Goal: Check status: Check status

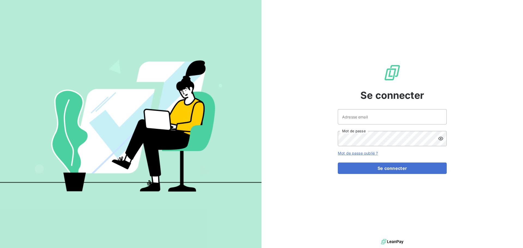
click at [0, 0] on div at bounding box center [0, 0] width 0 height 0
type input "jtourelle@oet.fr"
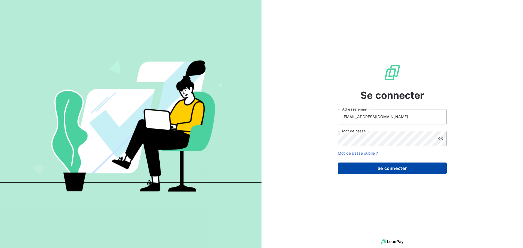
click at [398, 168] on button "Se connecter" at bounding box center [391, 167] width 109 height 11
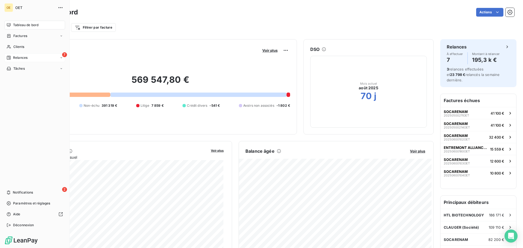
click at [10, 56] on icon at bounding box center [9, 58] width 4 height 4
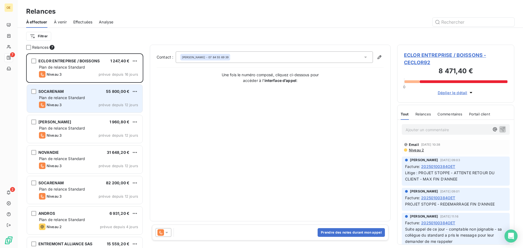
click at [78, 97] on span "Plan de relance Standard" at bounding box center [62, 97] width 46 height 5
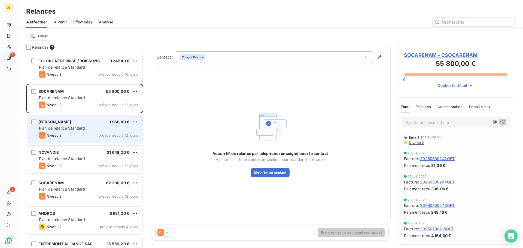
click at [81, 131] on div "[PERSON_NAME] 1 960,80 € Plan de relance Standard Niveau 3 prévue depuis 12 jou…" at bounding box center [84, 129] width 115 height 28
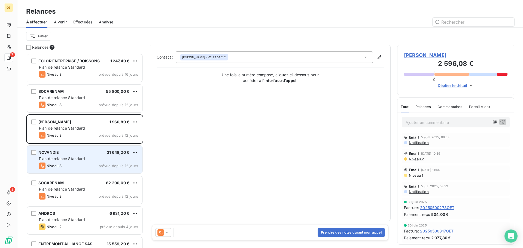
click at [95, 164] on div "Niveau 3 prévue depuis 12 jours" at bounding box center [88, 165] width 99 height 7
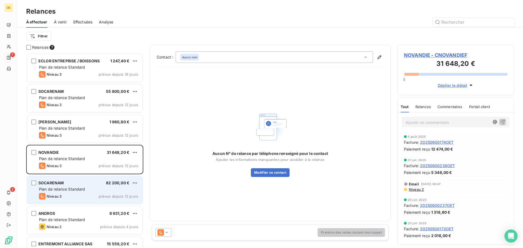
click at [71, 183] on div "SOCARENAM 82 200,00 €" at bounding box center [88, 182] width 99 height 5
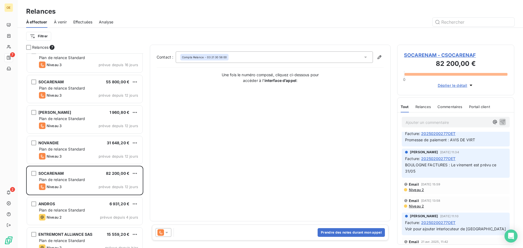
scroll to position [19, 0]
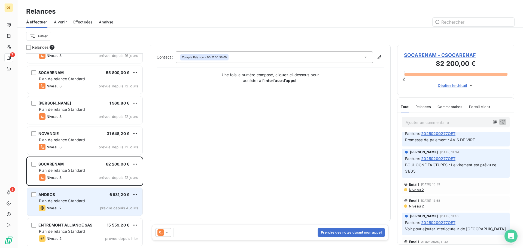
click at [76, 204] on div "ANDROS 6 931,20 € Plan de relance Standard Niveau 2 prévue depuis 4 jours" at bounding box center [84, 202] width 115 height 28
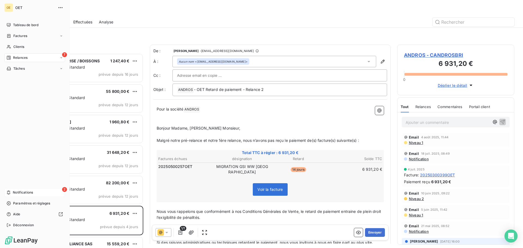
click at [9, 192] on icon at bounding box center [9, 192] width 4 height 4
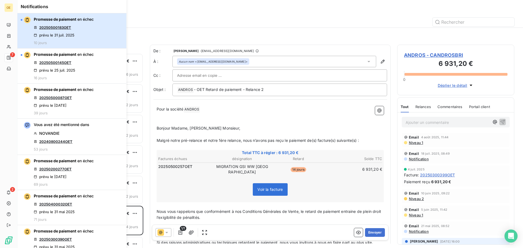
click at [93, 21] on span "en échec" at bounding box center [85, 19] width 16 height 5
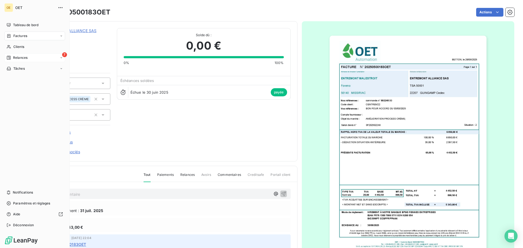
click at [28, 58] on div "7 Relances" at bounding box center [34, 57] width 61 height 9
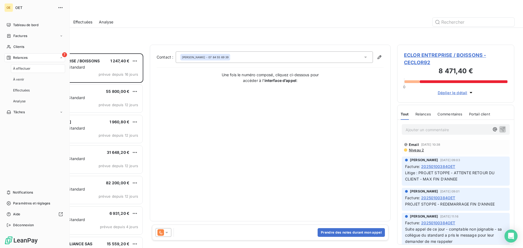
scroll to position [191, 113]
click at [27, 192] on span "Notifications" at bounding box center [23, 192] width 20 height 5
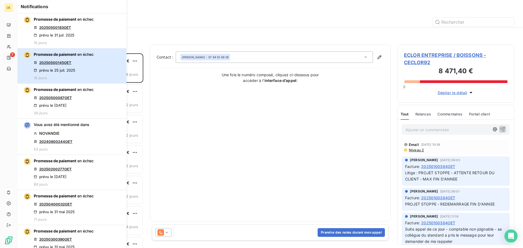
click at [93, 66] on div "Promesse de paiement en échec 20250500145OET prévu le [DATE] 16 jours" at bounding box center [64, 66] width 60 height 28
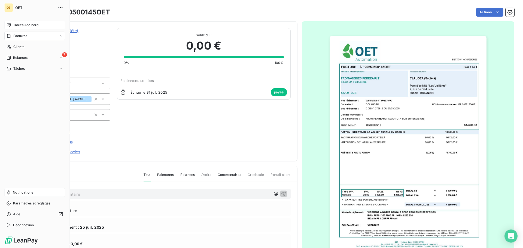
click at [19, 26] on span "Tableau de bord" at bounding box center [25, 25] width 25 height 5
